Goal: Check status

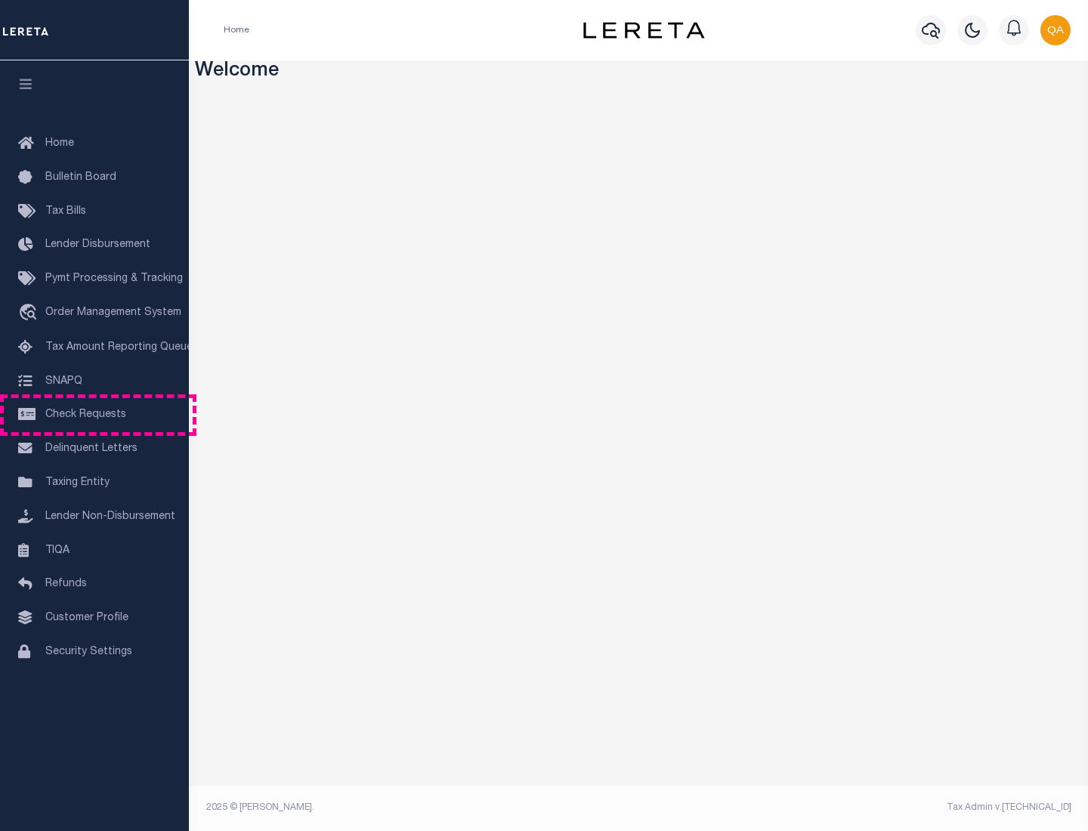
click at [94, 415] on span "Check Requests" at bounding box center [85, 415] width 81 height 11
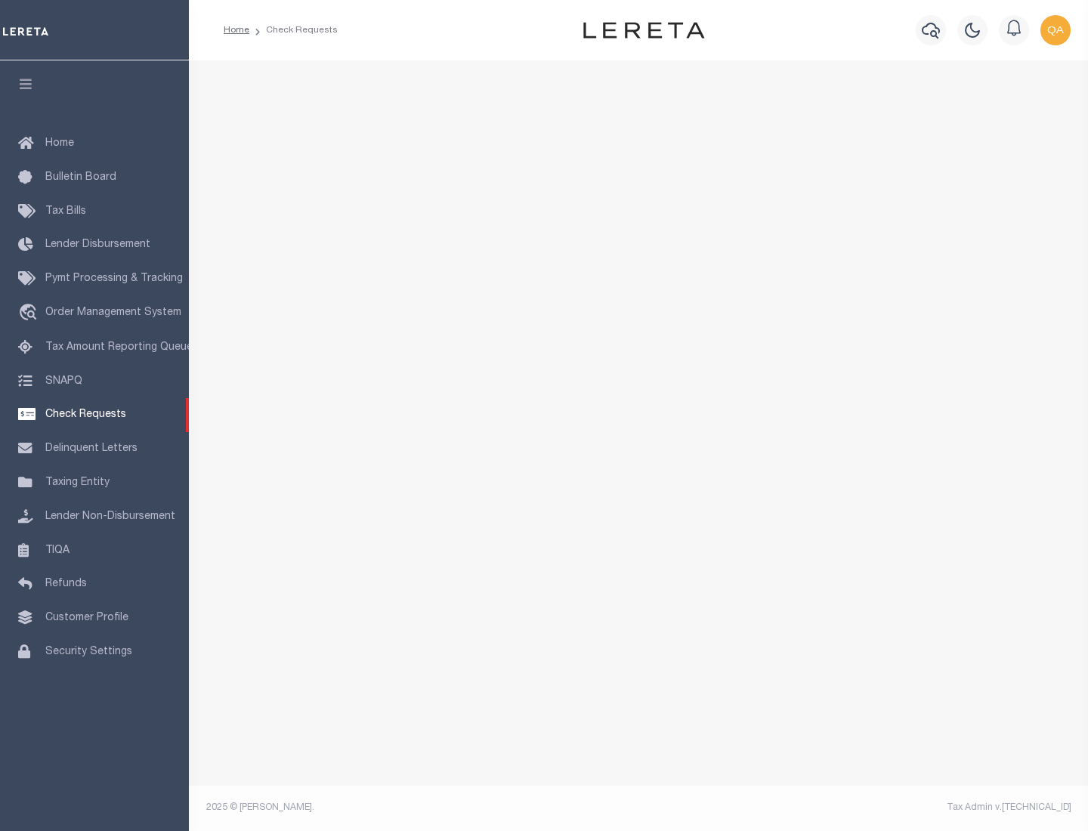
select select "50"
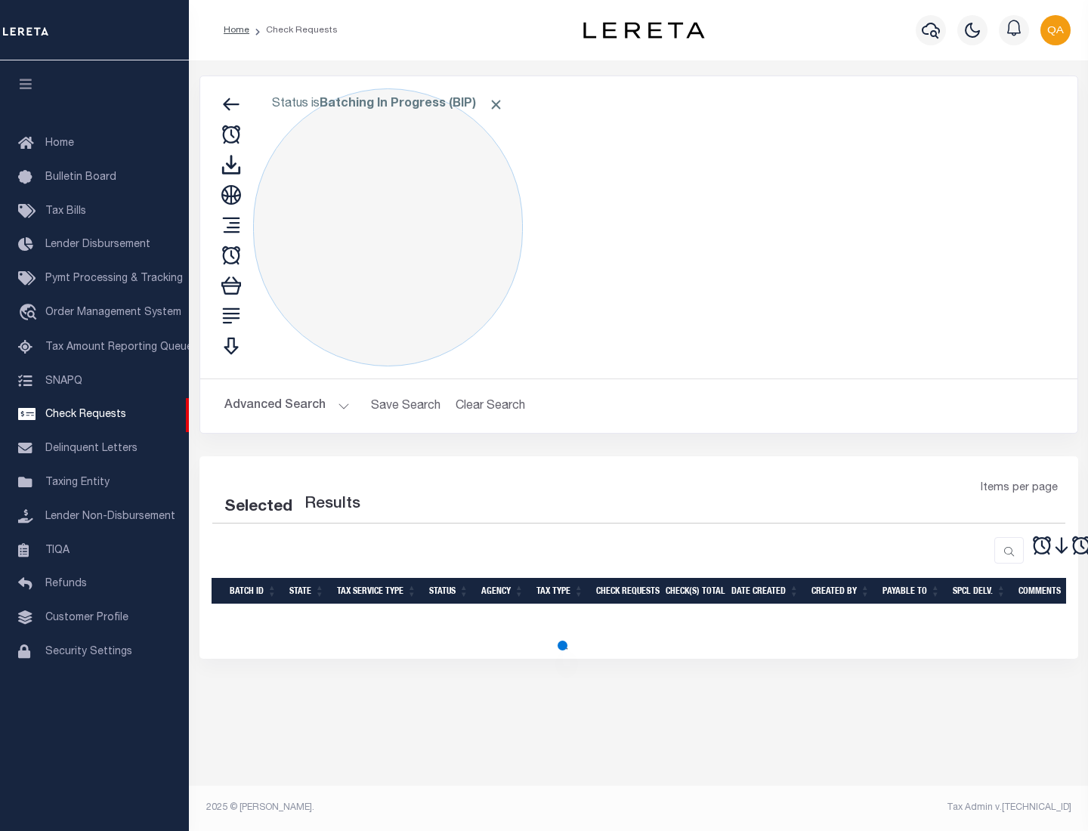
select select "50"
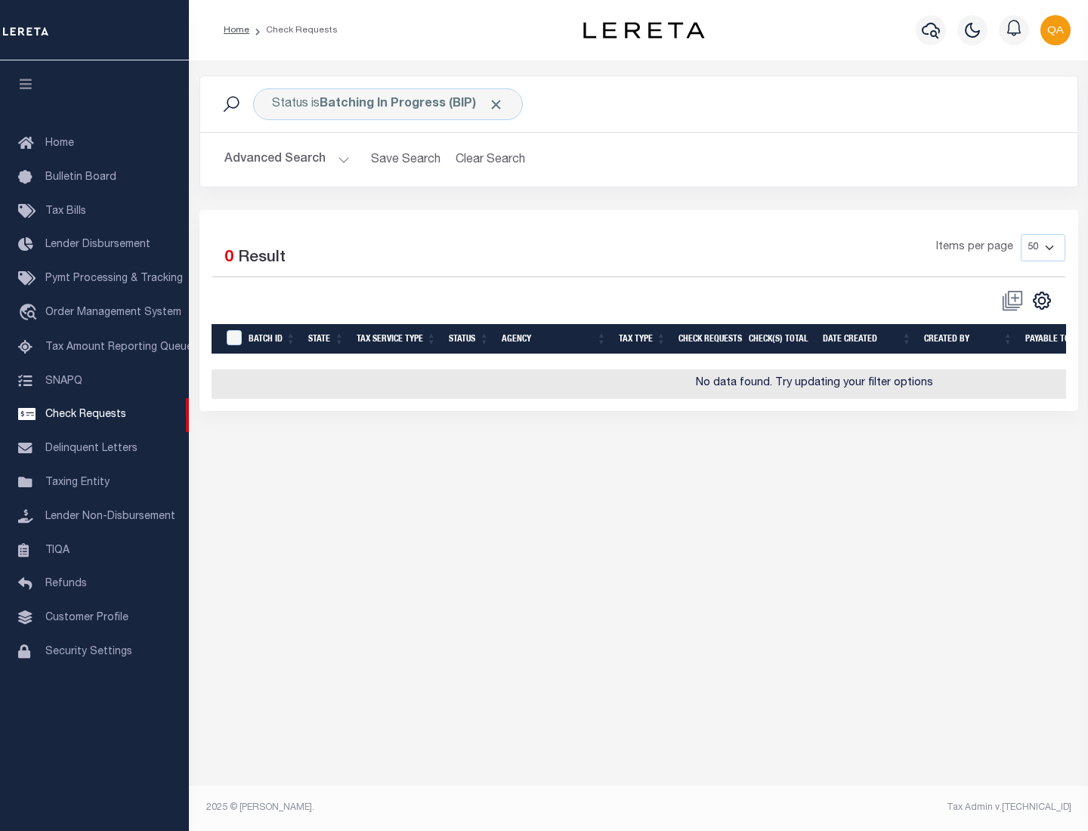
click at [497, 104] on span "Click to Remove" at bounding box center [496, 105] width 16 height 16
